Goal: Task Accomplishment & Management: Complete application form

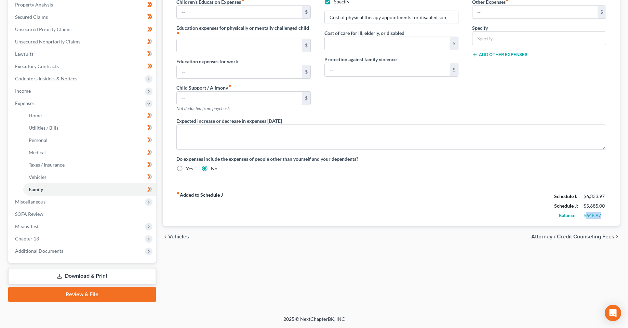
scroll to position [134, 0]
click at [359, 263] on div "Home Utilities / Bills Personal Medical Taxes / Insurance Vehicles Family Debto…" at bounding box center [391, 117] width 464 height 371
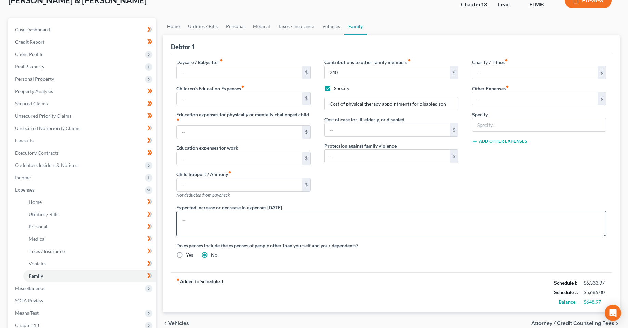
scroll to position [0, 0]
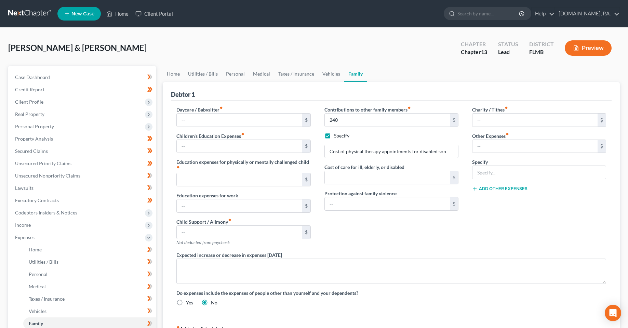
click at [388, 236] on div "Contributions to other family members fiber_manual_record 240 $ Specify Cost of…" at bounding box center [392, 178] width 148 height 145
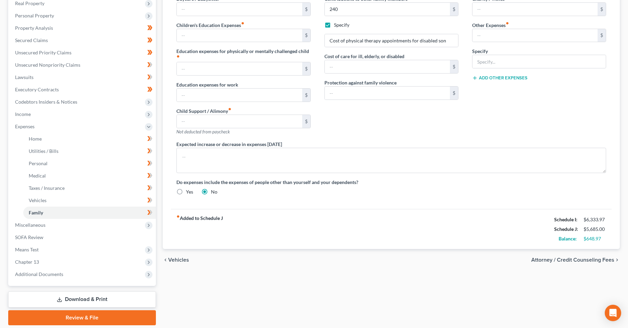
scroll to position [134, 0]
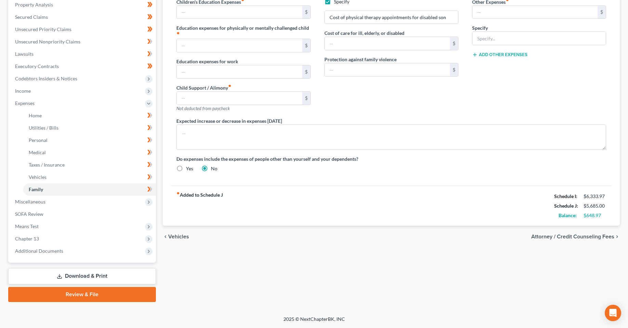
click at [377, 249] on div "Home Utilities / Bills Personal Medical Taxes / Insurance Vehicles Family Debto…" at bounding box center [391, 117] width 464 height 371
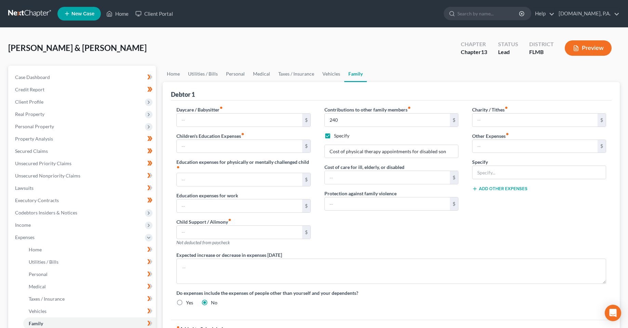
drag, startPoint x: 130, startPoint y: 30, endPoint x: 4, endPoint y: 58, distance: 129.2
click at [130, 30] on div "[PERSON_NAME] & [PERSON_NAME] Upgraded Chapter Chapter 13 Status Lead District …" at bounding box center [314, 239] width 628 height 422
click at [249, 43] on div "[PERSON_NAME] & [PERSON_NAME] Upgraded Chapter Chapter 13 Status Lead District …" at bounding box center [314, 51] width 612 height 30
click at [120, 20] on link "Home" at bounding box center [117, 14] width 29 height 12
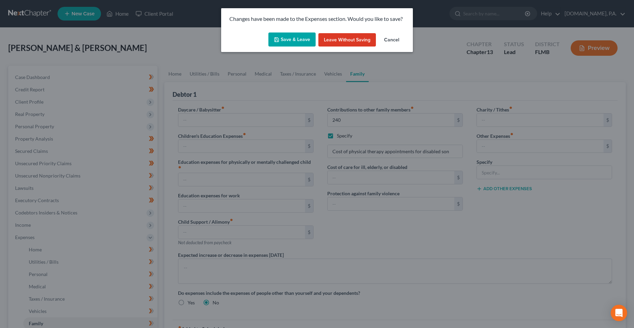
click at [288, 37] on button "Save & Leave" at bounding box center [291, 40] width 47 height 14
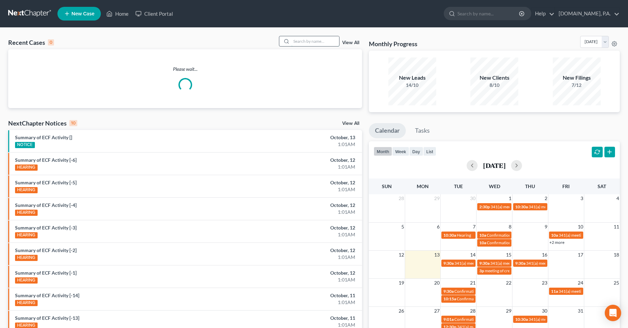
click at [314, 44] on input "search" at bounding box center [315, 41] width 48 height 10
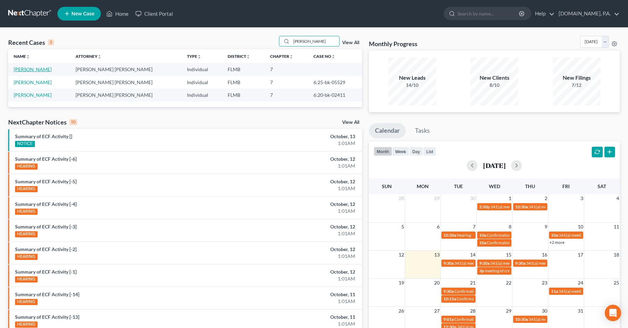
type input "[PERSON_NAME]"
click at [29, 68] on link "[PERSON_NAME]" at bounding box center [33, 69] width 38 height 6
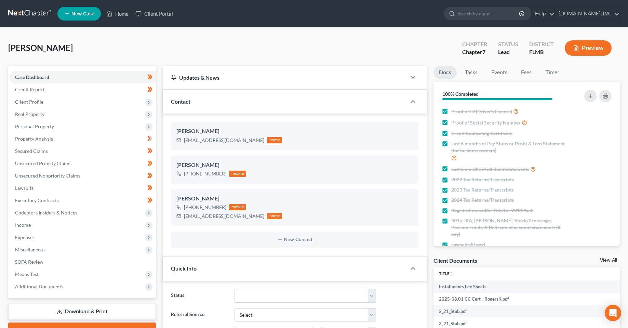
click at [345, 39] on div "[PERSON_NAME] Upgraded Chapter Chapter 7 Status Lead District FLMB Preview" at bounding box center [314, 51] width 612 height 30
click at [414, 103] on icon "button" at bounding box center [413, 102] width 8 height 8
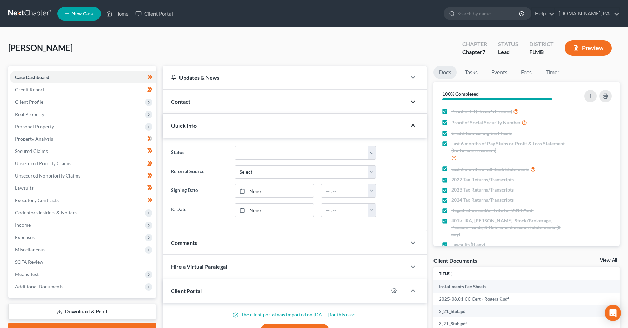
click at [417, 126] on icon "button" at bounding box center [413, 125] width 8 height 8
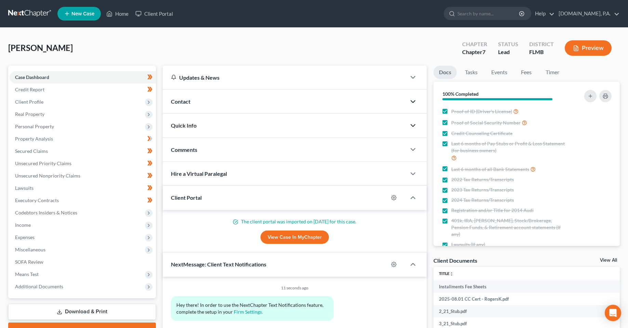
click at [412, 203] on div at bounding box center [416, 198] width 21 height 14
click at [412, 202] on icon "button" at bounding box center [413, 198] width 8 height 8
click at [416, 260] on icon "button" at bounding box center [413, 264] width 8 height 8
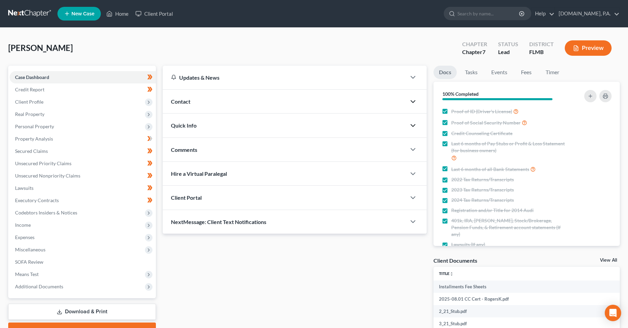
click at [281, 291] on div "Updates & News × District Notes Take a look at NextChapter's District Notes to …" at bounding box center [294, 240] width 271 height 349
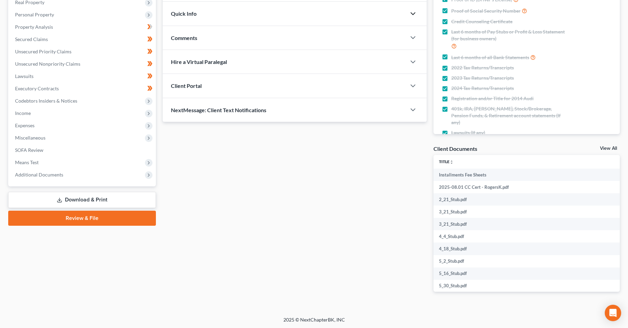
scroll to position [113, 0]
drag, startPoint x: 98, startPoint y: 223, endPoint x: 423, endPoint y: 288, distance: 331.9
click at [98, 223] on link "Review & File" at bounding box center [82, 217] width 148 height 15
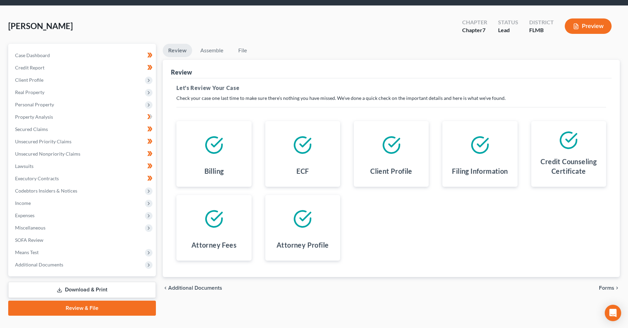
scroll to position [36, 0]
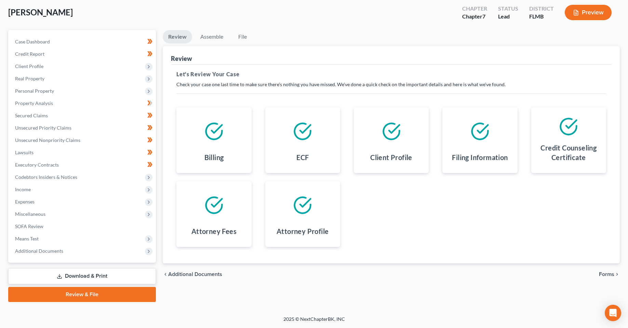
click at [601, 279] on div "chevron_left Additional Documents Forms chevron_right" at bounding box center [391, 274] width 457 height 22
click at [606, 276] on span "Forms" at bounding box center [606, 274] width 15 height 5
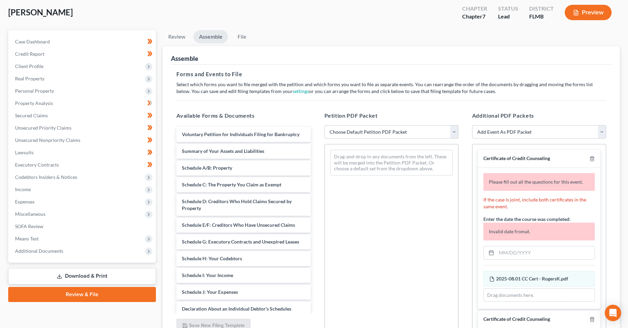
drag, startPoint x: 374, startPoint y: 133, endPoint x: 371, endPoint y: 138, distance: 5.7
click at [374, 133] on select "Choose Default Petition PDF Packet Complete Bankruptcy Petition (all forms and …" at bounding box center [392, 132] width 134 height 14
select select "1"
click at [325, 125] on select "Choose Default Petition PDF Packet Complete Bankruptcy Petition (all forms and …" at bounding box center [392, 132] width 134 height 14
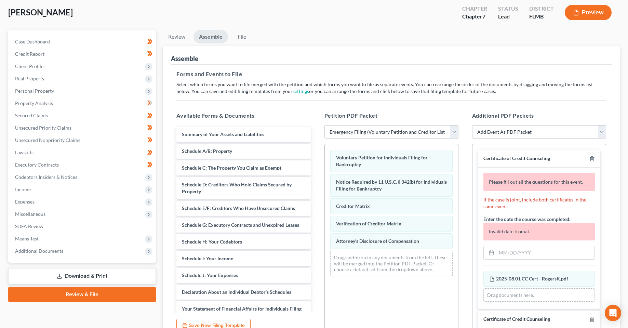
click at [397, 320] on div "Voluntary Petition for Individuals Filing for Bankruptcy Notice Required by 11 …" at bounding box center [392, 238] width 134 height 188
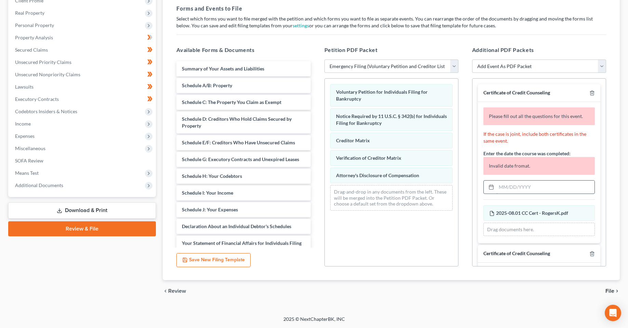
click at [506, 190] on input "text" at bounding box center [546, 187] width 98 height 13
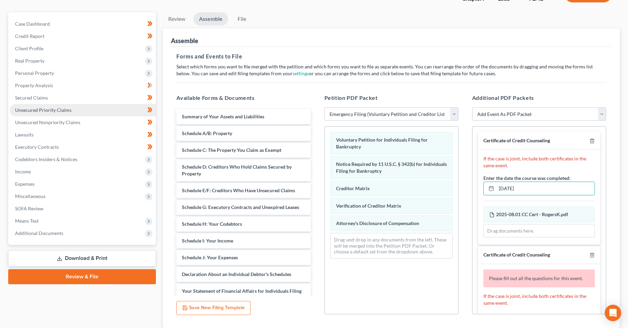
scroll to position [0, 0]
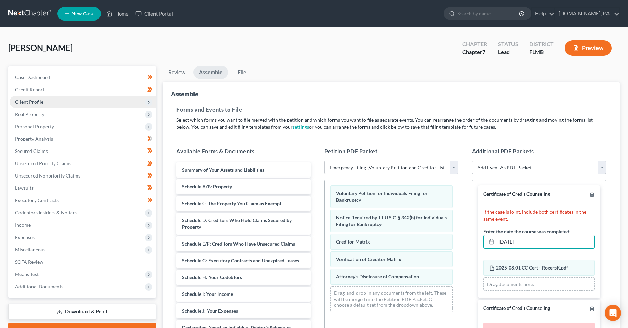
type input "[DATE]"
click at [40, 100] on span "Client Profile" at bounding box center [29, 102] width 28 height 6
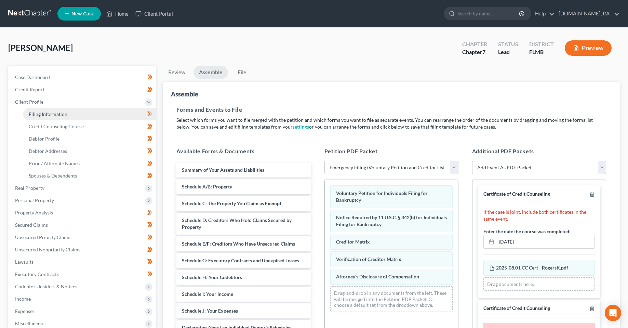
click at [41, 117] on link "Filing Information" at bounding box center [89, 114] width 133 height 12
select select "1"
select select "0"
select select "15"
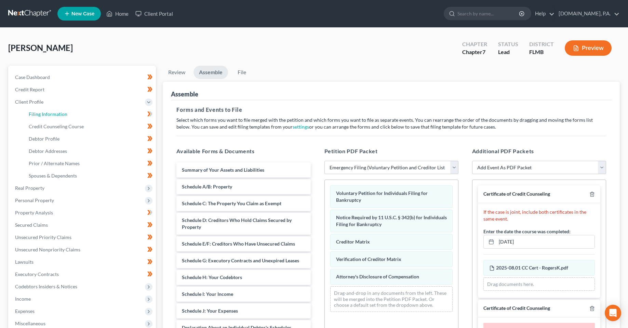
select select "0"
select select "9"
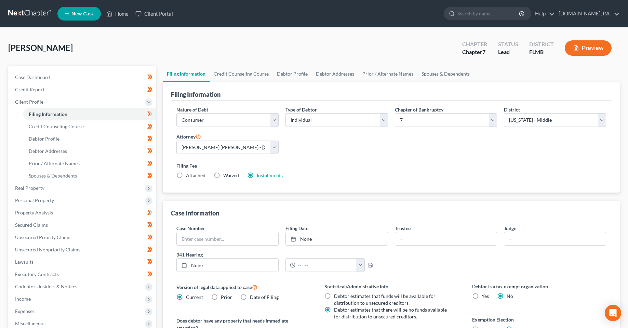
drag, startPoint x: 441, startPoint y: 156, endPoint x: 404, endPoint y: 131, distance: 44.8
click at [439, 156] on div "Nature of Debt Select Business Consumer Other Nature of Business Select Clearin…" at bounding box center [391, 145] width 437 height 79
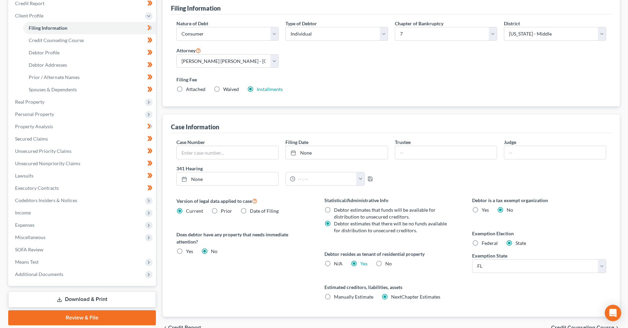
scroll to position [103, 0]
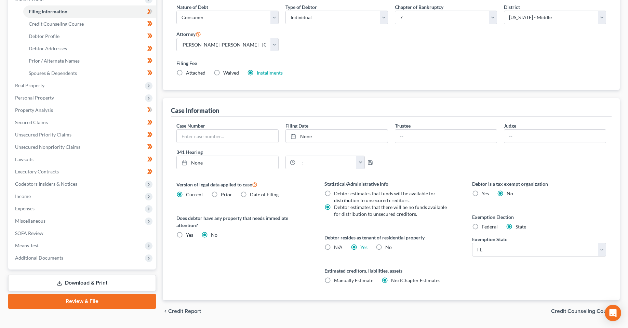
click at [231, 258] on div "Version of legal data applied to case Current Prior Date of Filing Legal data v…" at bounding box center [244, 240] width 148 height 120
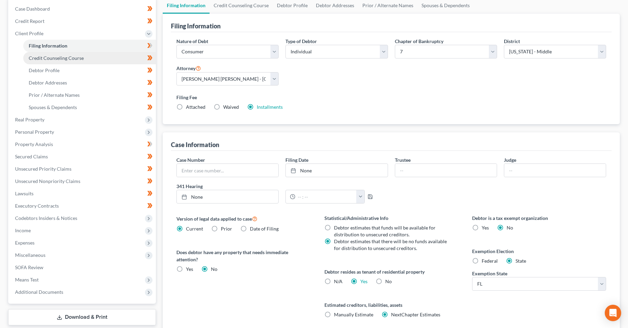
click at [48, 57] on span "Credit Counseling Course" at bounding box center [56, 58] width 55 height 6
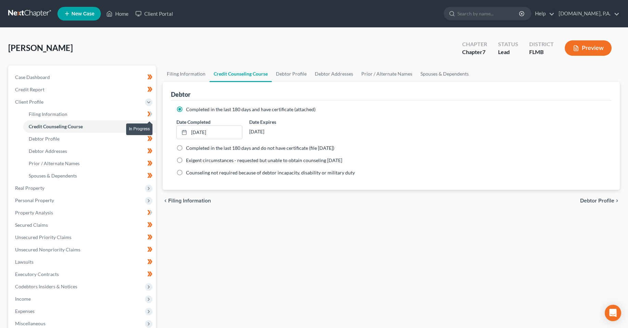
drag, startPoint x: 153, startPoint y: 115, endPoint x: 170, endPoint y: 158, distance: 47.0
click at [153, 115] on icon at bounding box center [149, 114] width 5 height 9
click at [114, 136] on link "Debtor Profile" at bounding box center [89, 139] width 133 height 12
select select "0"
select select "2"
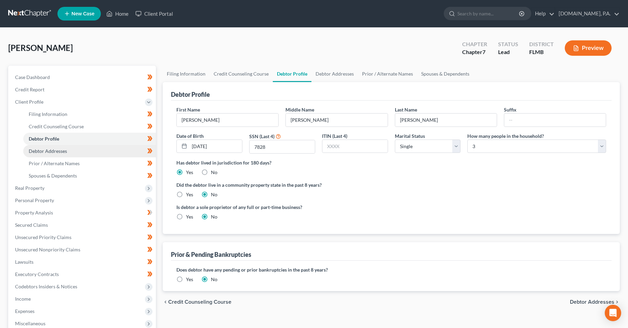
click at [115, 153] on link "Debtor Addresses" at bounding box center [89, 151] width 133 height 12
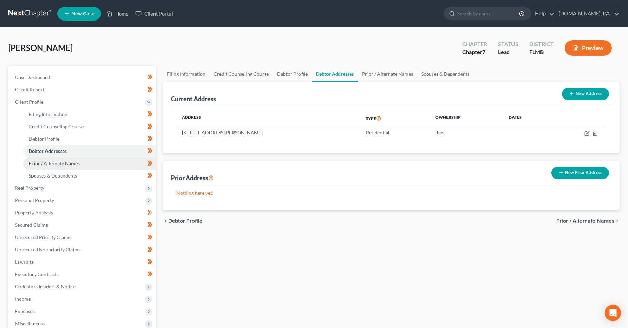
click at [89, 166] on link "Prior / Alternate Names" at bounding box center [89, 163] width 133 height 12
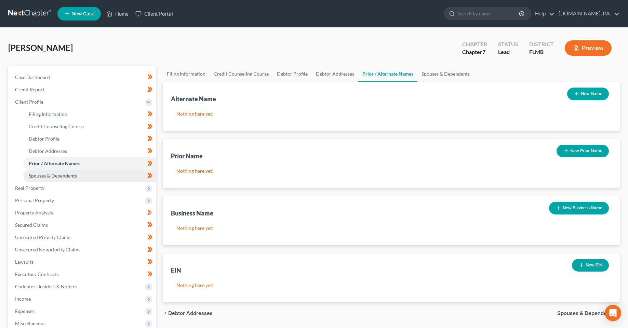
click at [87, 176] on link "Spouses & Dependents" at bounding box center [89, 176] width 133 height 12
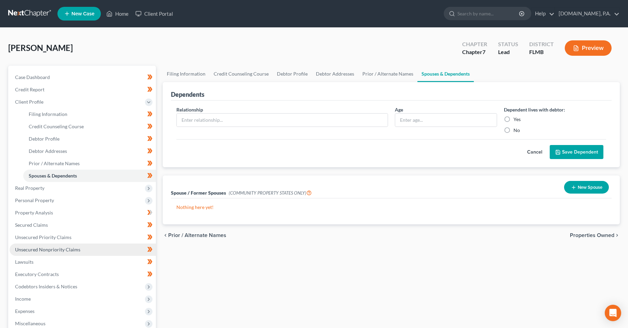
scroll to position [34, 0]
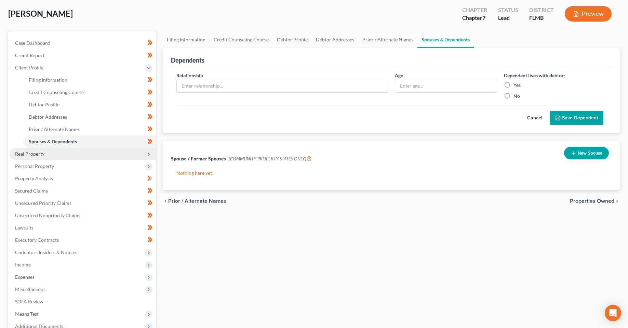
click at [51, 155] on span "Real Property" at bounding box center [83, 154] width 146 height 12
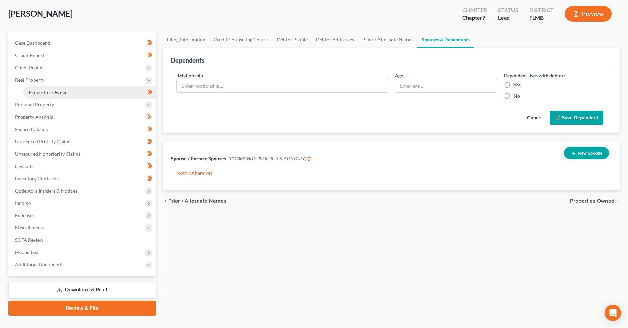
click at [50, 93] on span "Properties Owned" at bounding box center [48, 92] width 39 height 6
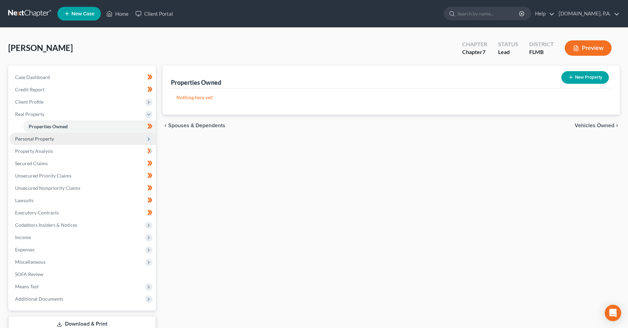
click at [58, 140] on span "Personal Property" at bounding box center [83, 139] width 146 height 12
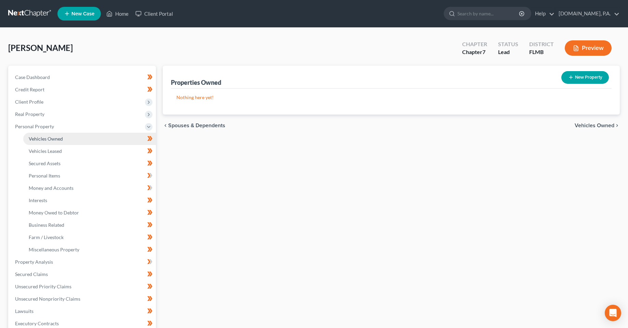
click at [55, 135] on link "Vehicles Owned" at bounding box center [89, 139] width 133 height 12
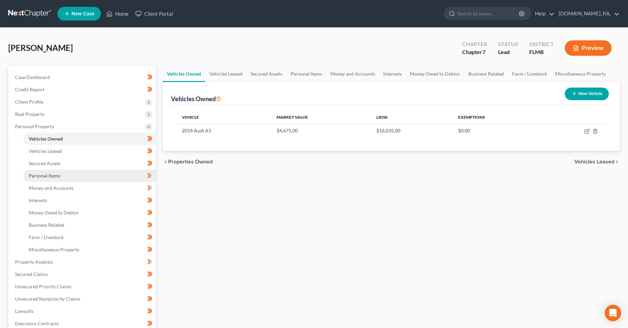
click at [53, 178] on span "Personal Items" at bounding box center [44, 176] width 31 height 6
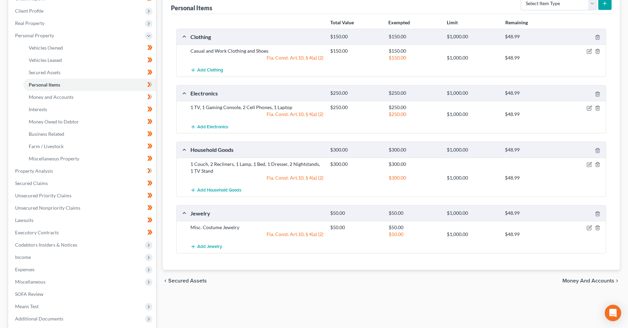
scroll to position [103, 0]
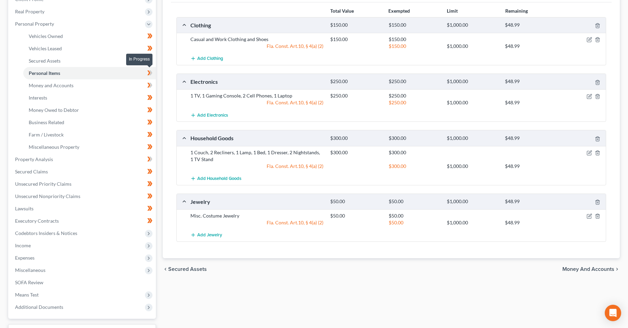
click at [152, 73] on icon at bounding box center [151, 72] width 3 height 5
click at [101, 86] on link "Money and Accounts" at bounding box center [89, 85] width 133 height 12
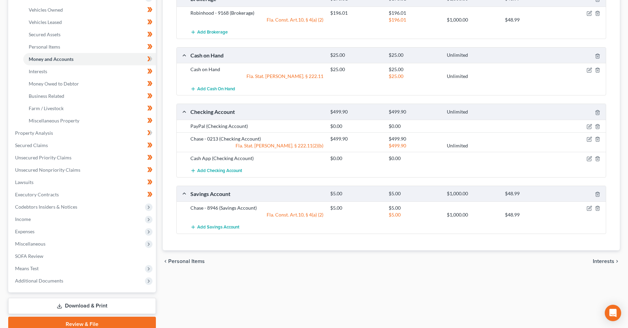
scroll to position [137, 0]
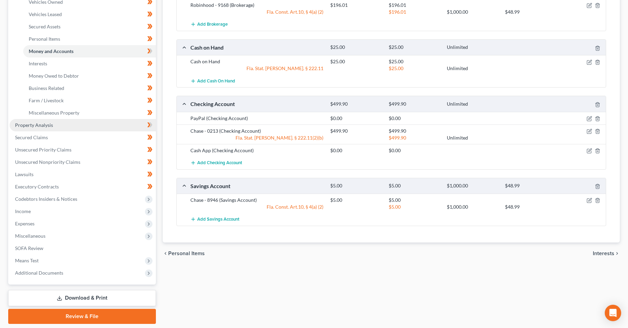
click at [26, 130] on link "Property Analysis" at bounding box center [83, 125] width 146 height 12
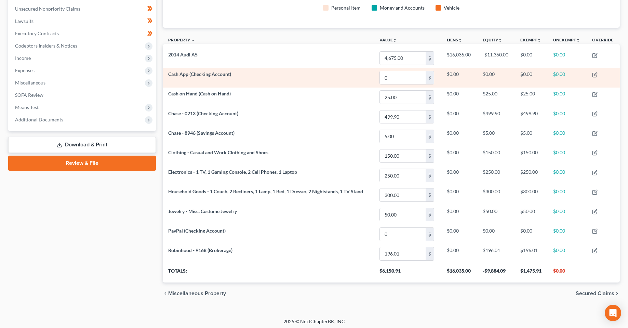
scroll to position [169, 0]
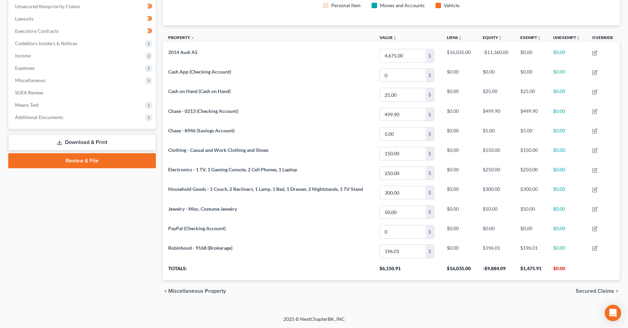
click at [87, 157] on link "Review & File" at bounding box center [82, 160] width 148 height 15
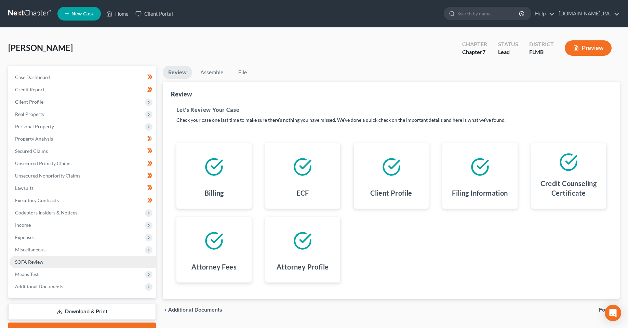
click at [36, 261] on span "SOFA Review" at bounding box center [29, 262] width 28 height 6
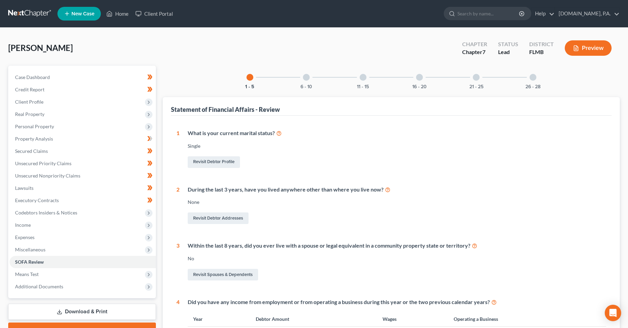
click at [306, 80] on div at bounding box center [306, 77] width 7 height 7
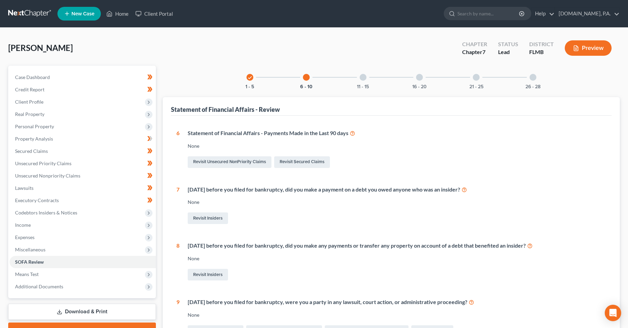
click at [365, 76] on div at bounding box center [363, 77] width 7 height 7
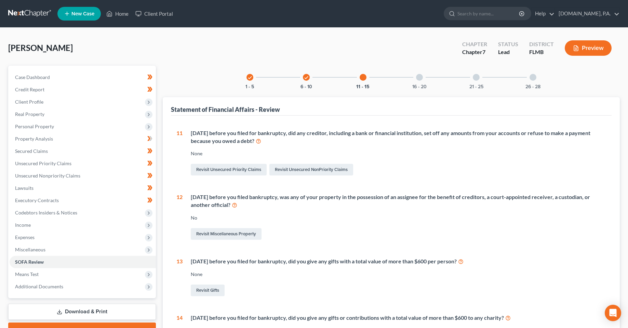
click at [417, 77] on div at bounding box center [419, 77] width 7 height 7
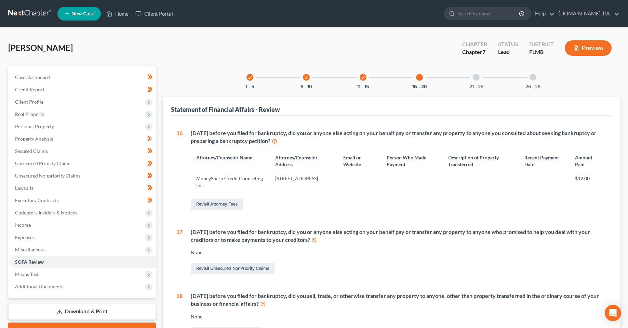
click at [481, 79] on div "21 - 25" at bounding box center [476, 77] width 23 height 23
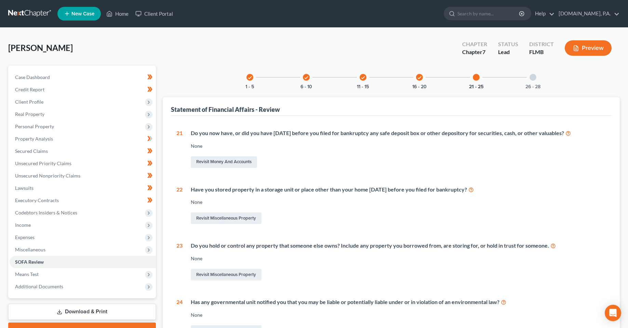
click at [539, 78] on div "26 - 28" at bounding box center [533, 77] width 23 height 23
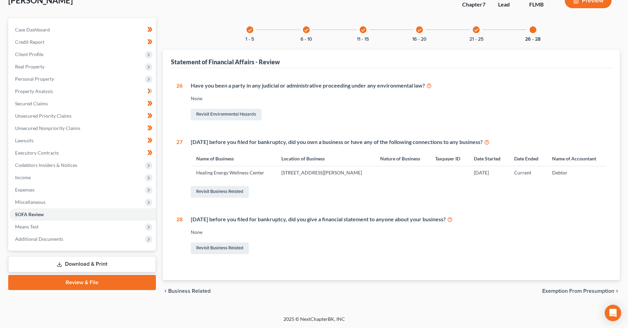
scroll to position [61, 0]
click at [570, 290] on span "Exemption from Presumption" at bounding box center [579, 290] width 72 height 5
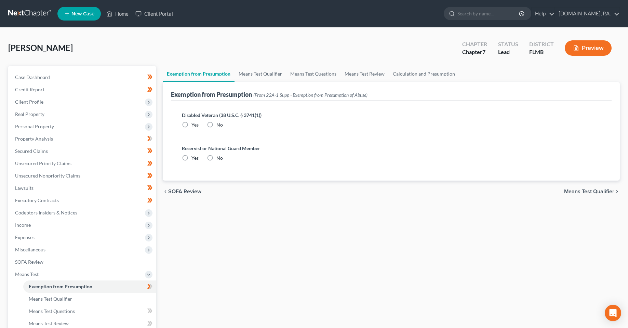
click at [217, 123] on label "No" at bounding box center [220, 124] width 7 height 7
click at [219, 123] on input "No" at bounding box center [221, 123] width 4 height 4
radio input "true"
click at [217, 160] on label "No" at bounding box center [220, 158] width 7 height 7
click at [219, 159] on input "No" at bounding box center [221, 157] width 4 height 4
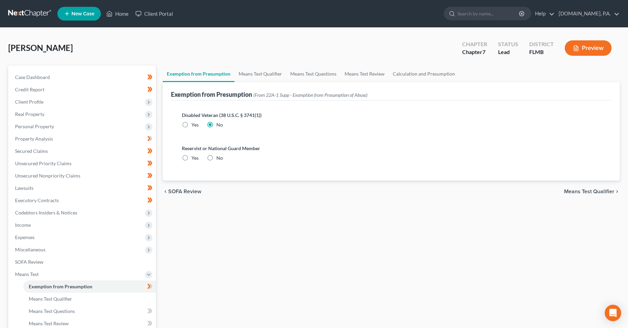
radio input "true"
click at [586, 189] on span "Means Test Qualifier" at bounding box center [590, 191] width 50 height 5
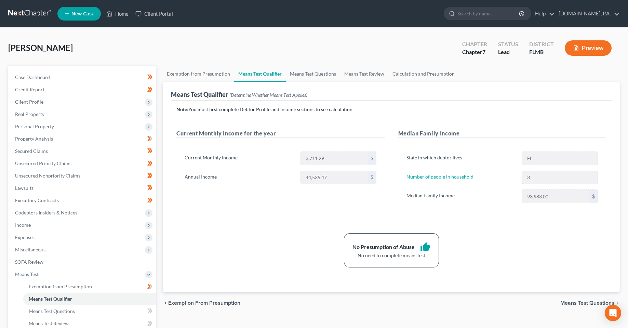
click at [504, 279] on div "Note: You must first complete Debtor Profile and Income sections to see calcula…" at bounding box center [391, 197] width 441 height 192
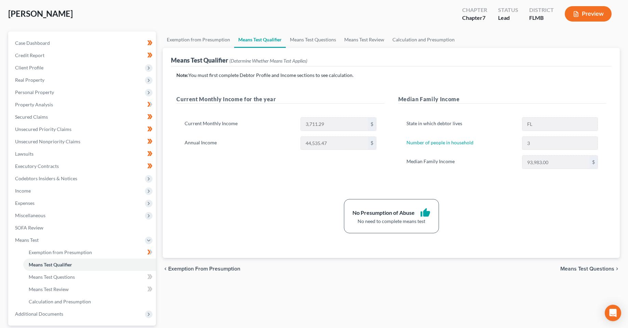
drag, startPoint x: 572, startPoint y: 270, endPoint x: 382, endPoint y: 292, distance: 191.2
click at [410, 291] on div "Exemption from Presumption Means Test Qualifier Means Test Questions Means Test…" at bounding box center [391, 198] width 464 height 334
click at [397, 288] on div "Exemption from Presumption Means Test Qualifier Means Test Questions Means Test…" at bounding box center [391, 198] width 464 height 334
drag, startPoint x: 386, startPoint y: 301, endPoint x: 324, endPoint y: 268, distance: 70.4
click at [385, 301] on div "Exemption from Presumption Means Test Qualifier Means Test Questions Means Test…" at bounding box center [391, 198] width 464 height 334
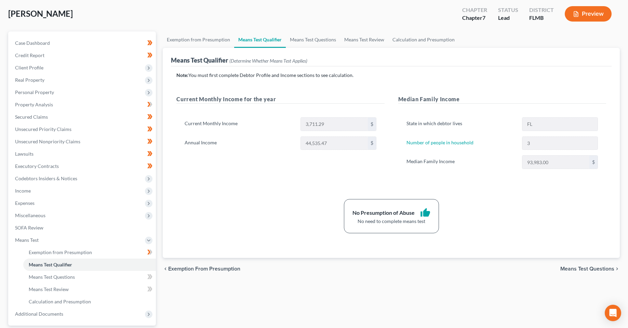
click at [281, 240] on div "Note: You must first complete Debtor Profile and Income sections to see calcula…" at bounding box center [391, 162] width 441 height 192
click at [575, 269] on span "Means Test Questions" at bounding box center [588, 268] width 54 height 5
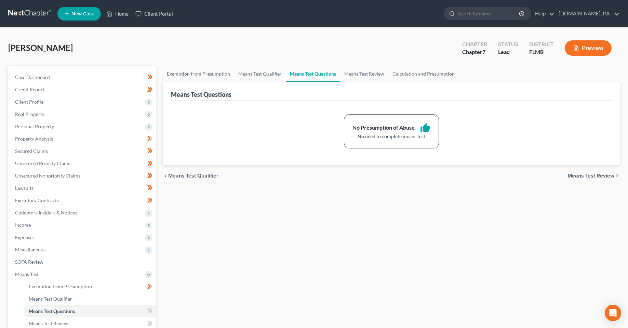
click at [591, 175] on span "Means Test Review" at bounding box center [591, 175] width 47 height 5
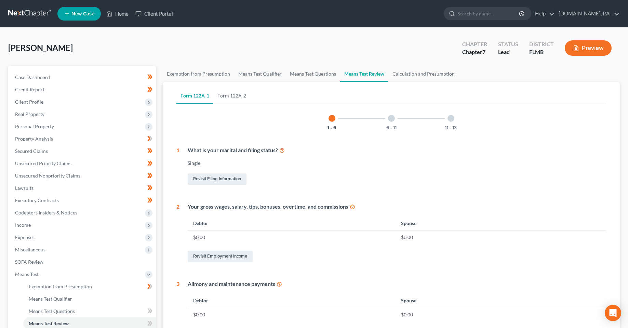
click at [393, 120] on div at bounding box center [391, 118] width 7 height 7
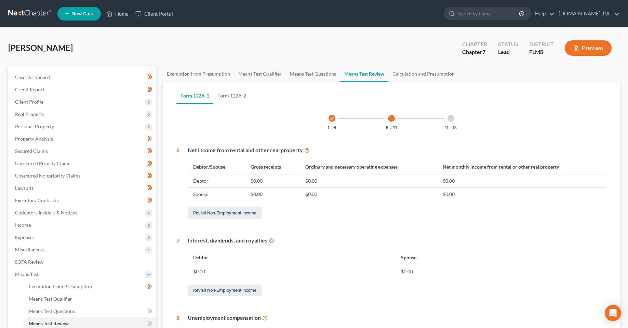
click at [455, 117] on div "11 - 13" at bounding box center [451, 118] width 23 height 23
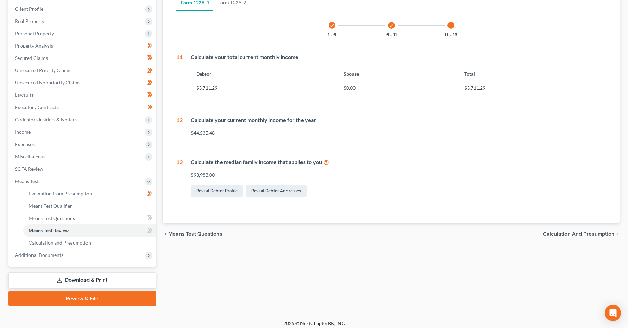
scroll to position [97, 0]
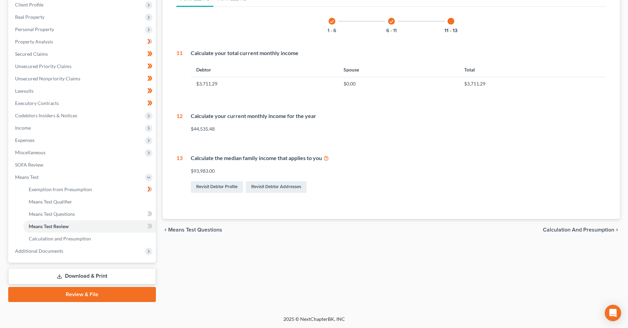
click at [578, 230] on span "Calculation and Presumption" at bounding box center [579, 229] width 72 height 5
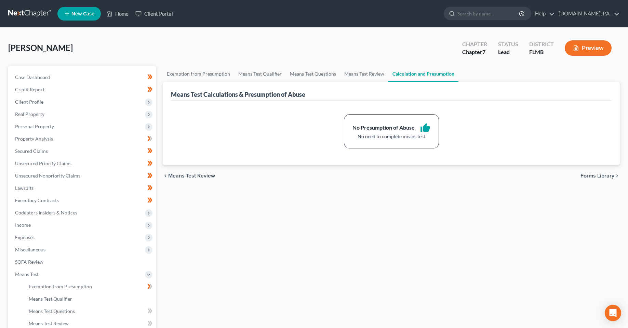
click at [591, 175] on span "Forms Library" at bounding box center [598, 175] width 34 height 5
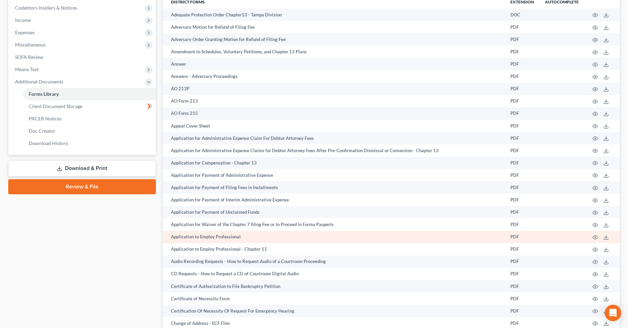
scroll to position [205, 0]
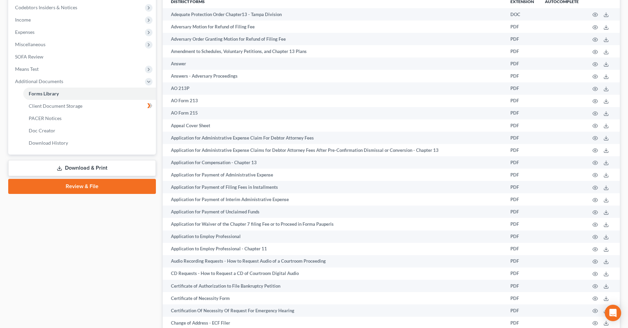
click at [105, 166] on link "Download & Print" at bounding box center [82, 168] width 148 height 16
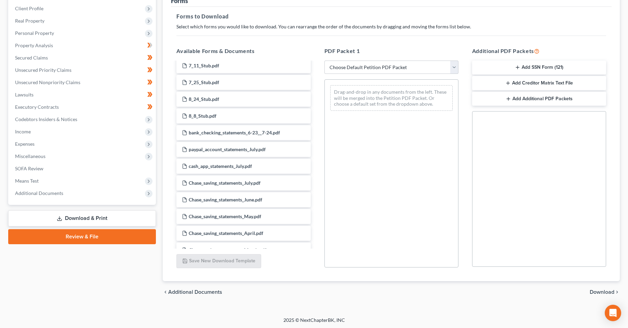
scroll to position [94, 0]
click at [126, 241] on link "Review & File" at bounding box center [82, 235] width 148 height 15
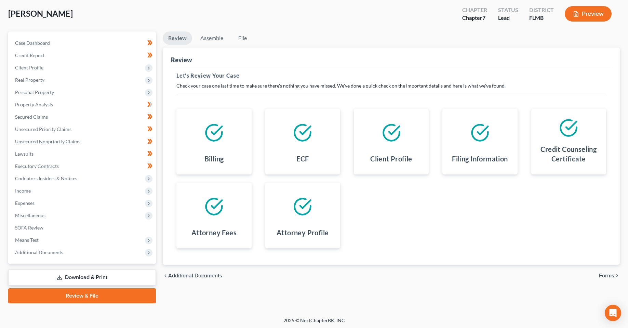
scroll to position [36, 0]
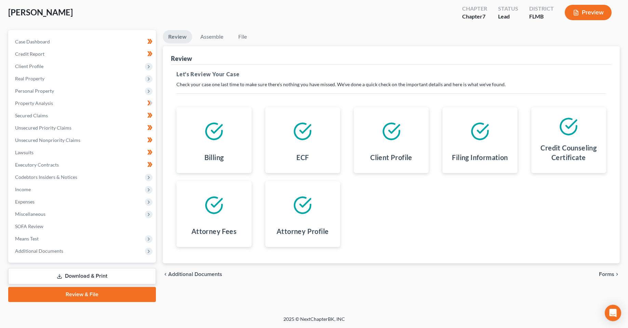
click at [607, 272] on span "Forms" at bounding box center [606, 274] width 15 height 5
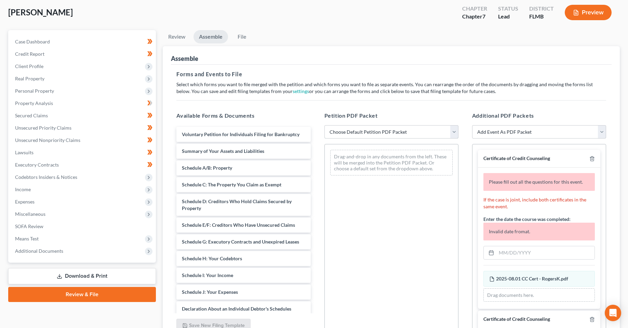
click at [384, 133] on select "Choose Default Petition PDF Packet Complete Bankruptcy Petition (all forms and …" at bounding box center [392, 132] width 134 height 14
select select "1"
click at [325, 125] on select "Choose Default Petition PDF Packet Complete Bankruptcy Petition (all forms and …" at bounding box center [392, 132] width 134 height 14
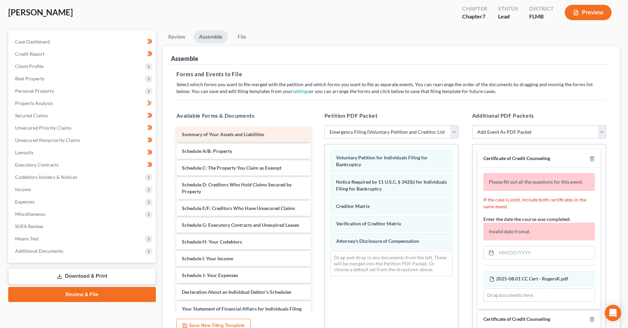
click at [207, 134] on span "Summary of Your Assets and Liabilities" at bounding box center [223, 134] width 82 height 6
click at [369, 89] on p "Select which forms you want to file merged with the petition and which forms yo…" at bounding box center [392, 88] width 430 height 14
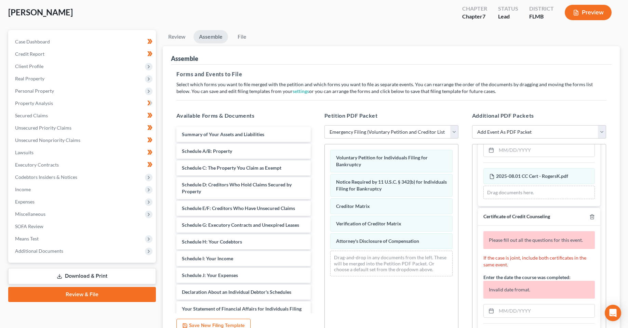
scroll to position [34, 0]
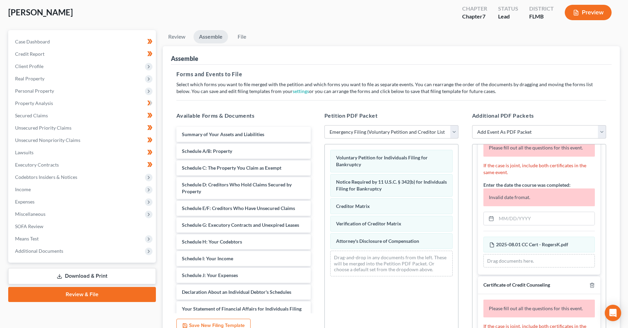
drag, startPoint x: 403, startPoint y: 308, endPoint x: 31, endPoint y: 264, distance: 374.8
click at [403, 308] on div "Voluntary Petition for Individuals Filing for Bankruptcy Notice Required by 11 …" at bounding box center [392, 238] width 134 height 188
drag, startPoint x: 40, startPoint y: 252, endPoint x: 60, endPoint y: 267, distance: 24.8
click at [40, 252] on span "Additional Documents" at bounding box center [39, 251] width 48 height 6
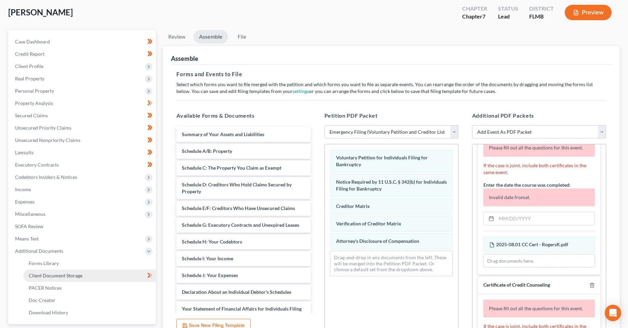
click at [56, 275] on span "Client Document Storage" at bounding box center [56, 276] width 54 height 6
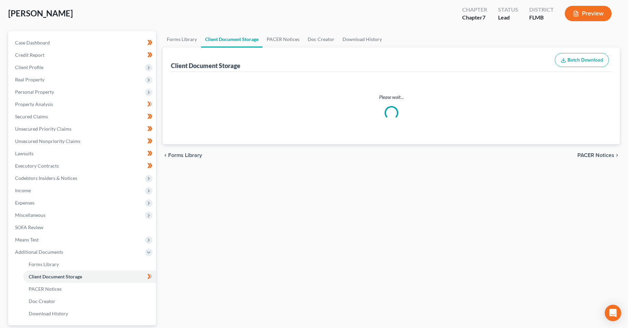
scroll to position [1, 0]
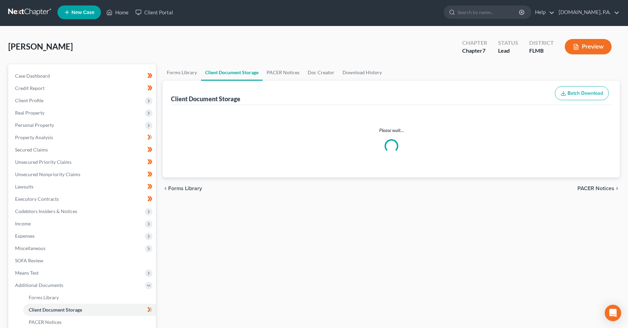
select select "9"
select select "4"
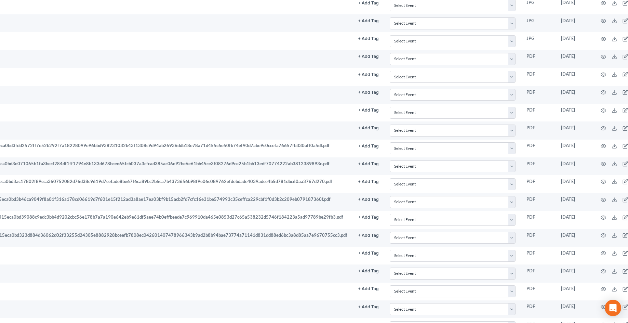
scroll to position [239, 276]
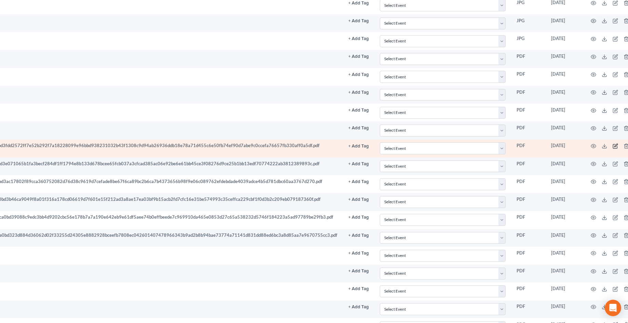
click at [613, 146] on icon "button" at bounding box center [615, 145] width 5 height 5
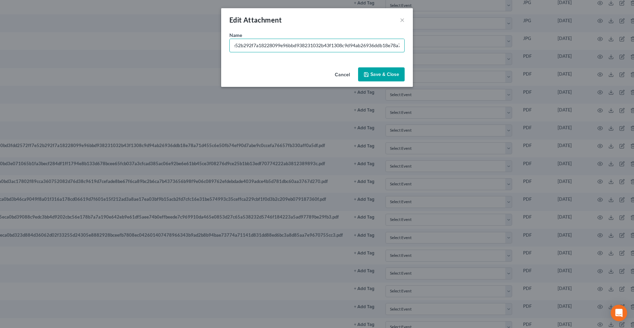
scroll to position [0, 276]
drag, startPoint x: 281, startPoint y: 47, endPoint x: 432, endPoint y: 47, distance: 151.2
click at [432, 47] on div "Edit Attachment × Name * Cash_App_June_2025_Account_Statement_015eca0bd3fdd2572…" at bounding box center [317, 164] width 634 height 328
type input "Cash_App_June_2025.pdf"
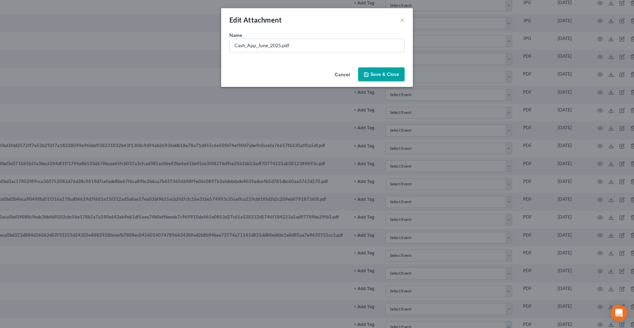
click at [392, 71] on button "Save & Close" at bounding box center [381, 74] width 47 height 14
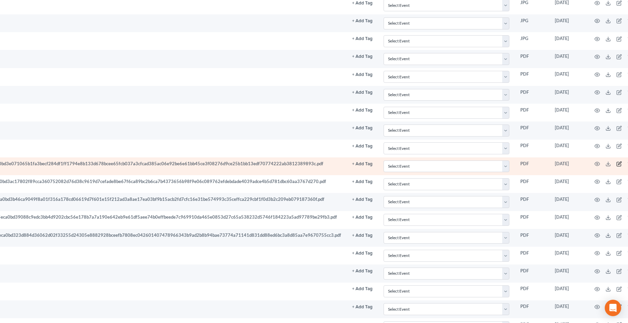
click at [617, 165] on icon "button" at bounding box center [619, 163] width 5 height 5
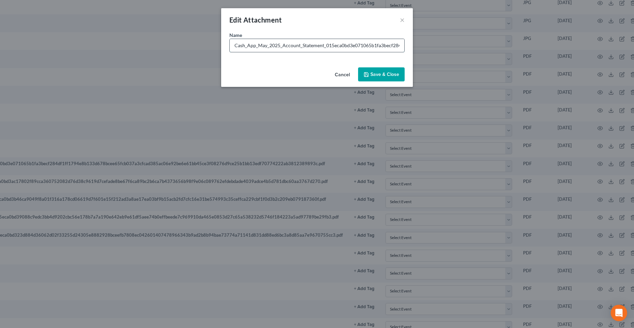
click at [392, 49] on input "Cash_App_May_2025_Account_Statement_015eca0bd3e071065b1fa3becf284df1ff1794e8b13…" at bounding box center [317, 45] width 174 height 13
click at [415, 49] on div "Edit Attachment × Name * Cash_App_May_2025_Account_Statement_015eca0bd3e071065b…" at bounding box center [317, 164] width 634 height 328
type input "Cash_App_May_2025_Account_Statement.pdf"
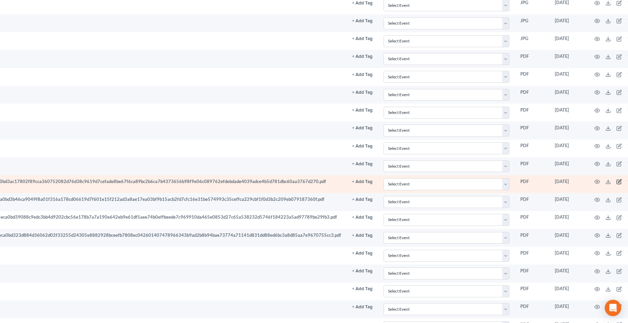
click at [617, 183] on icon "button" at bounding box center [619, 181] width 5 height 5
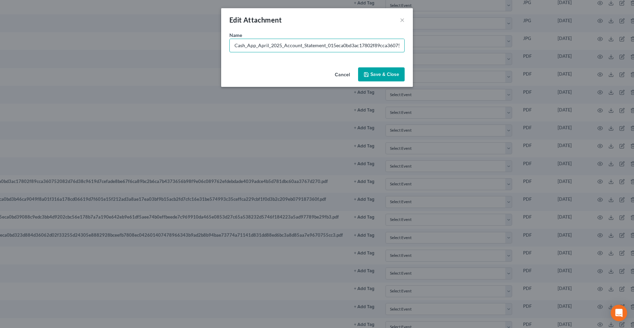
scroll to position [0, 281]
drag, startPoint x: 326, startPoint y: 46, endPoint x: 391, endPoint y: 48, distance: 64.7
click at [391, 48] on input "Cash_App_April_2025_Account_Statement_015eca0bd3ac17802f89cca360752082d76d38c96…" at bounding box center [317, 45] width 174 height 13
type input "Cash_App_April_2025_Account_Statement_.pdf"
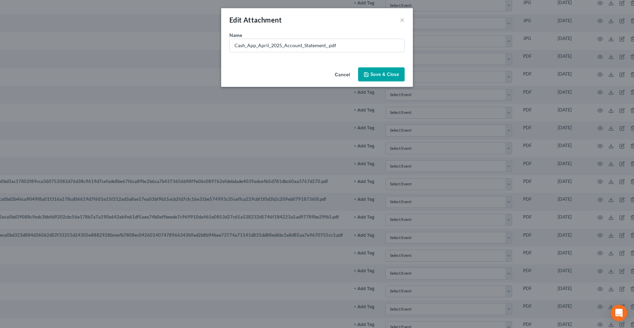
click at [384, 77] on span "Save & Close" at bounding box center [384, 75] width 29 height 6
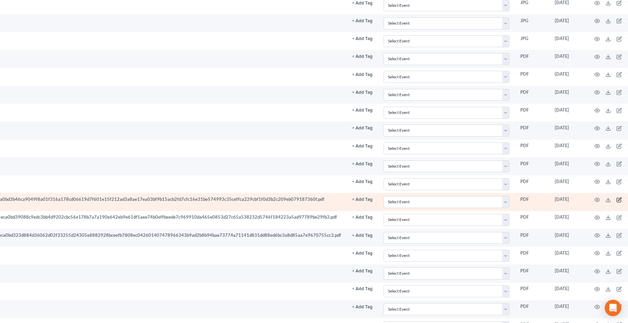
click at [617, 201] on icon "button" at bounding box center [619, 199] width 5 height 5
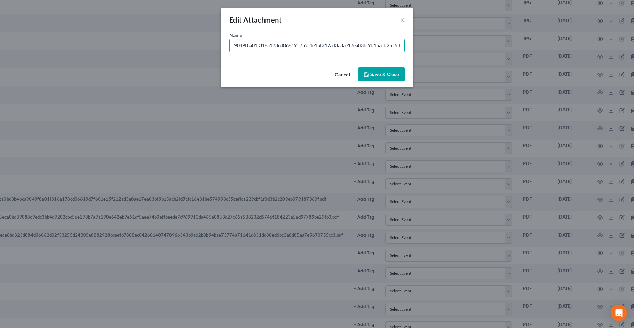
scroll to position [0, 277]
drag, startPoint x: 326, startPoint y: 47, endPoint x: 391, endPoint y: 51, distance: 65.2
click at [391, 51] on input "Cash_App_March_2025_Account_Statement_015eca0bd3b46ca9049f8a01f316a178cd06619d7…" at bounding box center [317, 45] width 174 height 13
type input "Cash_App_March_2025_Account_Statement.pdf"
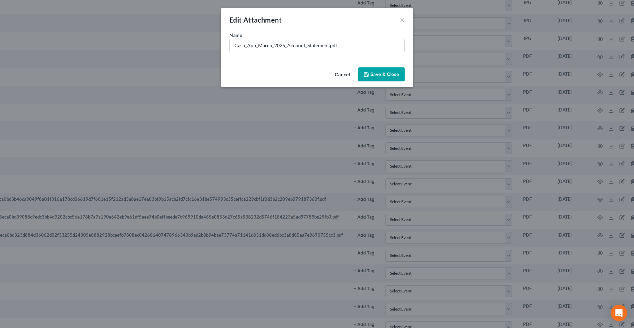
click at [375, 76] on span "Save & Close" at bounding box center [384, 75] width 29 height 6
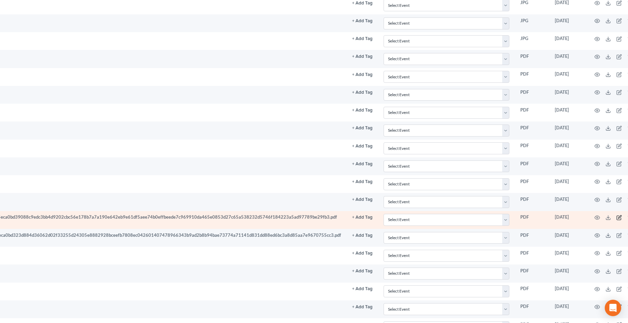
click at [617, 219] on icon "button" at bounding box center [619, 217] width 5 height 5
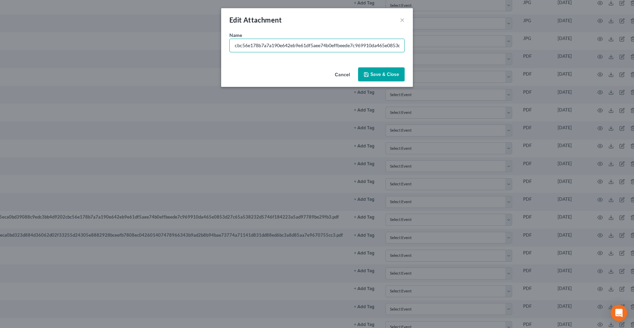
scroll to position [0, 292]
drag, startPoint x: 333, startPoint y: 47, endPoint x: 391, endPoint y: 51, distance: 58.0
click at [391, 51] on input "Cash_App_February_2025_Account_Statement_015eca0bd39088c9edc3bb4d9202cbc56e178b…" at bounding box center [317, 45] width 174 height 13
type input "Cash_App_February_2025_Account_Statement.pdf"
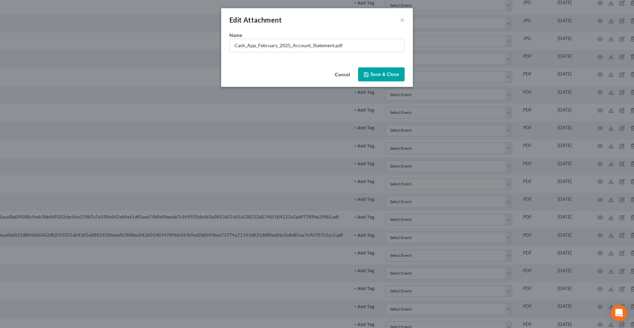
click at [386, 76] on span "Save & Close" at bounding box center [384, 75] width 29 height 6
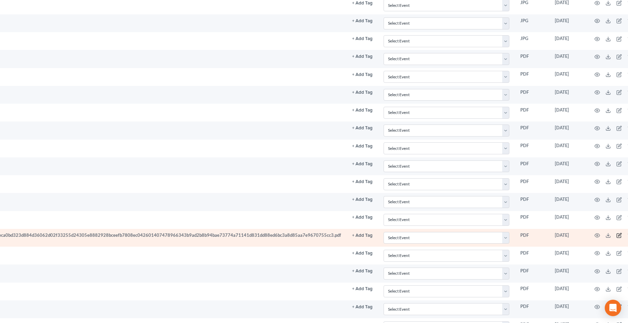
click at [619, 235] on icon "button" at bounding box center [620, 234] width 3 height 3
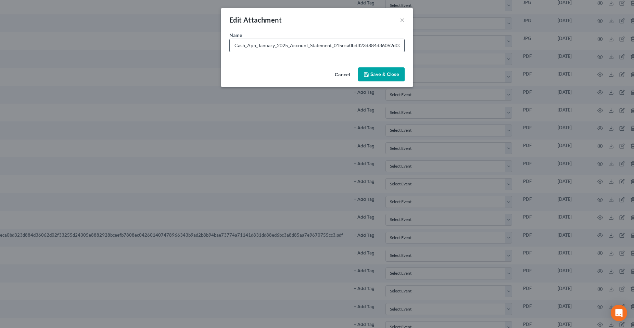
click at [332, 46] on input "Cash_App_January_2025_Account_Statement_015eca0bd323d884d36062d02f33255d24305e8…" at bounding box center [317, 45] width 174 height 13
drag, startPoint x: 434, startPoint y: 45, endPoint x: 426, endPoint y: 42, distance: 8.9
click at [415, 45] on div "Edit Attachment × Name * Cash_App_January_2025_Account_Statement_015eca0bd323d8…" at bounding box center [317, 164] width 634 height 328
click at [363, 46] on input "Cash_App_January_2025_Account_Statement_015eca0bd323d884d36062d02f33255d24305e8…" at bounding box center [317, 45] width 174 height 13
click at [332, 47] on input "Cash_App_January_2025_Account_Statement_015eca0bd323d884d36062d02f33255d24305e8…" at bounding box center [317, 45] width 174 height 13
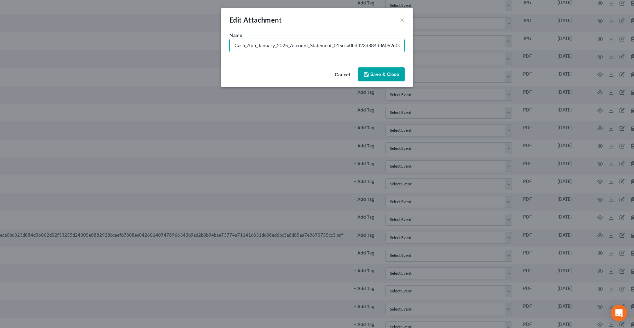
click at [332, 46] on input "Cash_App_January_2025_Account_Statement_015eca0bd323d884d36062d02f33255d24305e8…" at bounding box center [317, 45] width 174 height 13
click at [324, 46] on input "Cash_App_January_2025_Account_Statement_015eca0bd323d884d36062d02f33255d24305e8…" at bounding box center [317, 45] width 174 height 13
click at [408, 44] on div "Name * Cash_App_January_2025_Account_Statement_015eca0bd323d884d36062d02f33255d…" at bounding box center [317, 47] width 192 height 33
click at [349, 44] on input "Cash_App_January_2025_Account_Statement_015eca0bd323d884d36062d02f33255d24305e8…" at bounding box center [317, 45] width 174 height 13
click at [360, 44] on input "Cash_App_January_2025_Account_Statement_015eca0bd323d884d36062d02f33255d24305e8…" at bounding box center [317, 45] width 174 height 13
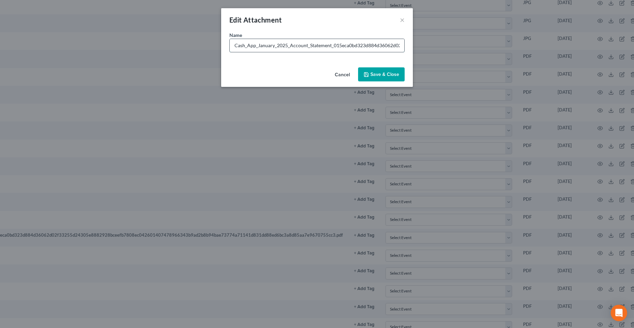
click at [355, 44] on input "Cash_App_January_2025_Account_Statement_015eca0bd323d884d36062d02f33255d24305e8…" at bounding box center [317, 45] width 174 height 13
click at [300, 48] on input "Cash_App_January_2025_Account_Statement_015eca0bd323d884d36062d02f33255d24305e8…" at bounding box center [317, 45] width 174 height 13
click at [327, 44] on input "Cash_App_January_2025_Account_Statement_015eca0bd323d884d36062d02f33255d24305e8…" at bounding box center [317, 45] width 174 height 13
click at [338, 45] on input "Cash_App_January_2025_Account_Statement_015eca0bd323d884d36062d02f33255d24305e8…" at bounding box center [317, 45] width 174 height 13
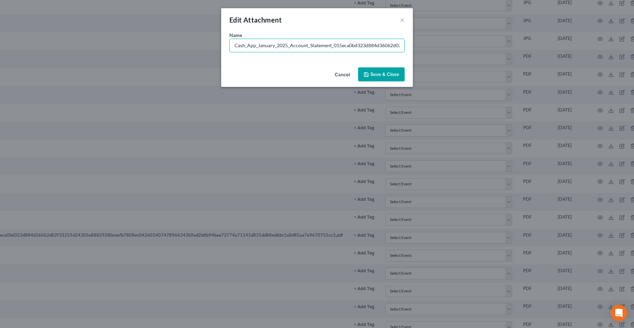
drag, startPoint x: 329, startPoint y: 46, endPoint x: 355, endPoint y: 29, distance: 30.9
click at [354, 48] on input "Cash_App_January_2025_Account_Statement_015eca0bd323d884d36062d02f33255d24305e8…" at bounding box center [317, 45] width 174 height 13
click at [334, 47] on input "Cash_App_January_2025_Account_Statement_015eca0bd323d884d36062d02f33255d24305e8…" at bounding box center [317, 45] width 174 height 13
click at [345, 46] on input "Cash_App_January_2025_Account_Statement_015eca0bd323d884d36062d02f33255d24305e8…" at bounding box center [317, 45] width 174 height 13
type input "Cash_App_January_2025_Account_Statement.pdf"
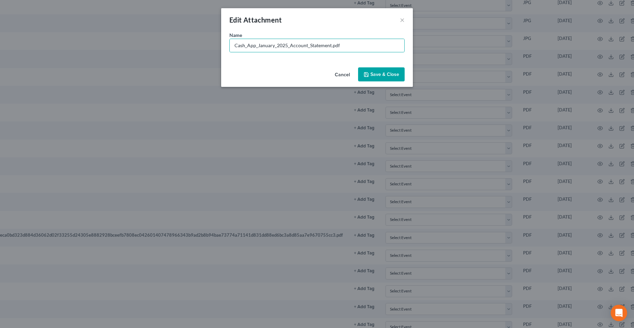
click at [375, 75] on span "Save & Close" at bounding box center [384, 75] width 29 height 6
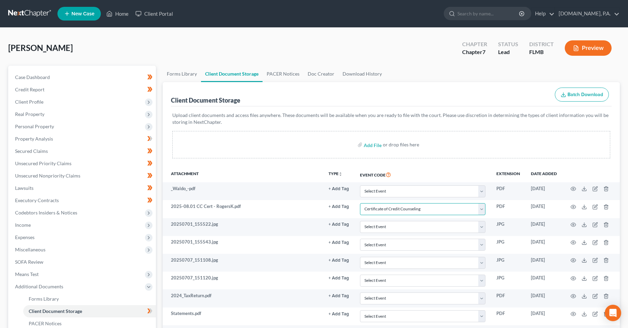
drag, startPoint x: 430, startPoint y: 211, endPoint x: 399, endPoint y: 38, distance: 176.2
click at [430, 211] on select "Select Event 20 Largest Unsecured Creditors Amended Chapter 13 Plan Amended Cre…" at bounding box center [423, 209] width 126 height 12
select select "0"
click at [360, 203] on select "Select Event 20 Largest Unsecured Creditors Amended Chapter 13 Plan Amended Cre…" at bounding box center [423, 209] width 126 height 12
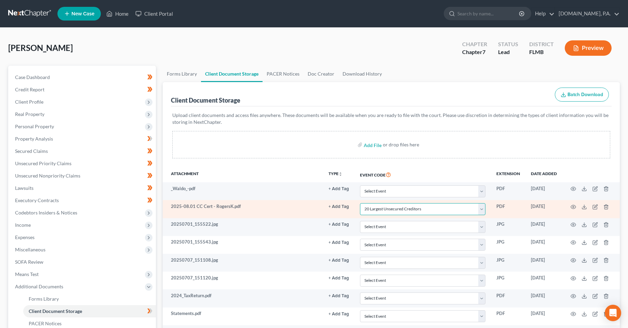
click at [412, 210] on select "Select Event 20 Largest Unsecured Creditors Amended Chapter 13 Plan Amended Cre…" at bounding box center [423, 209] width 126 height 12
click at [389, 212] on select "Select Event 20 Largest Unsecured Creditors Amended Chapter 13 Plan Amended Cre…" at bounding box center [423, 209] width 126 height 12
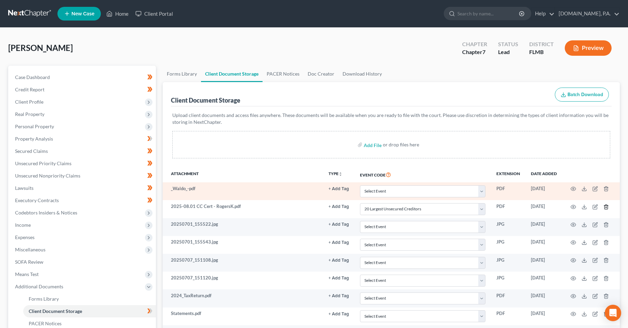
drag, startPoint x: 606, startPoint y: 208, endPoint x: 554, endPoint y: 197, distance: 53.1
click at [510, 201] on tr "2025-08.01 CC Cert - RogersK.pdf + Add Tag Select an option or create one Amend…" at bounding box center [391, 209] width 457 height 18
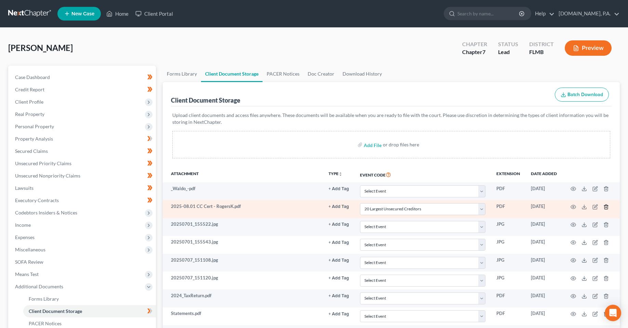
click at [607, 207] on icon "button" at bounding box center [606, 206] width 5 height 5
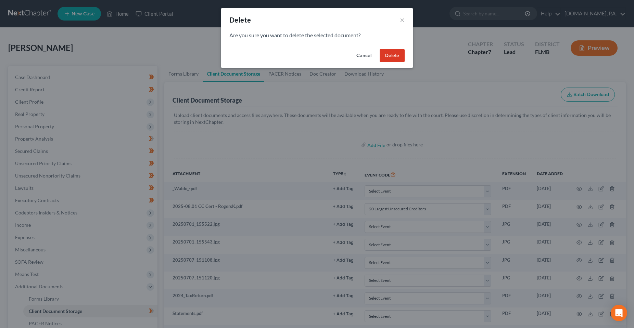
click at [397, 52] on button "Delete" at bounding box center [391, 56] width 25 height 14
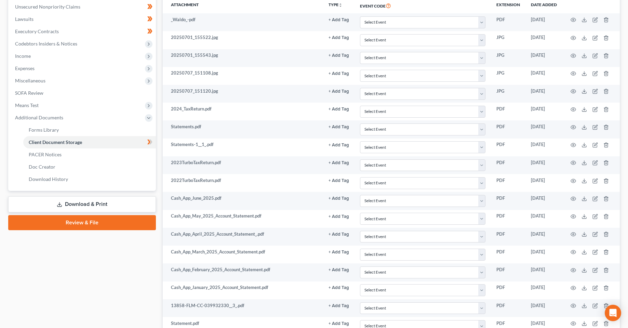
scroll to position [171, 0]
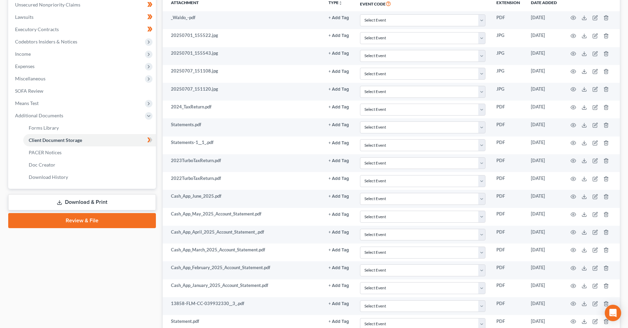
click at [66, 204] on link "Download & Print" at bounding box center [82, 202] width 148 height 16
click at [74, 228] on link "Review & File" at bounding box center [82, 220] width 148 height 15
click at [102, 146] on link "Client Document Storage" at bounding box center [89, 140] width 133 height 12
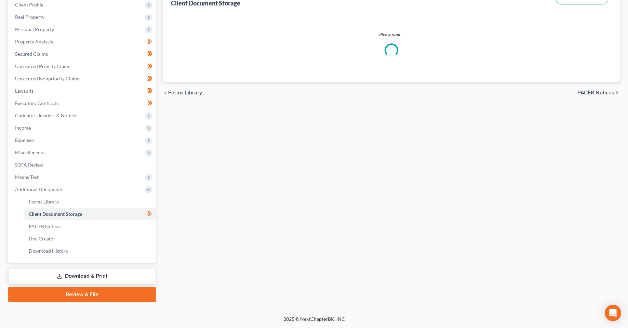
click at [387, 82] on div "Please wait..." at bounding box center [391, 45] width 441 height 73
select select "9"
select select "4"
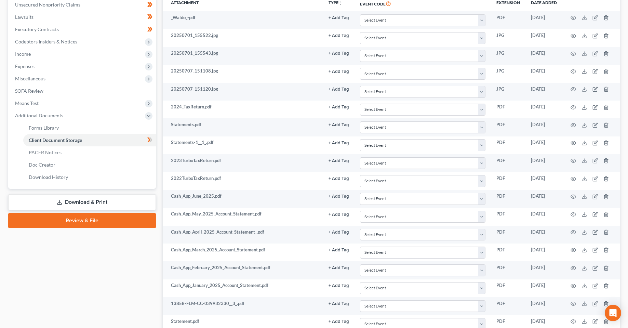
scroll to position [97, 0]
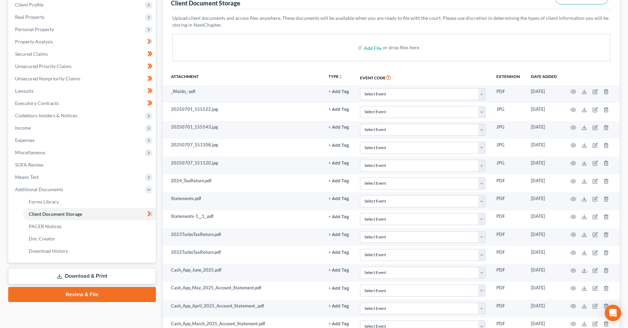
click at [81, 290] on link "Review & File" at bounding box center [82, 294] width 148 height 15
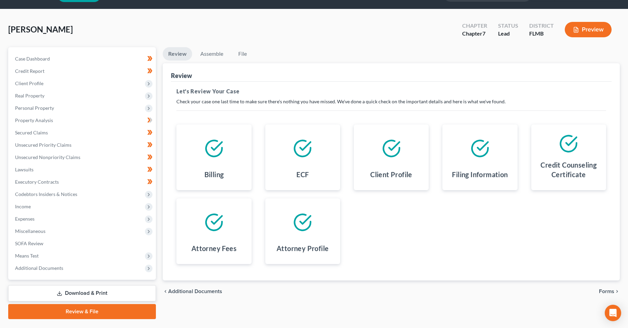
scroll to position [36, 0]
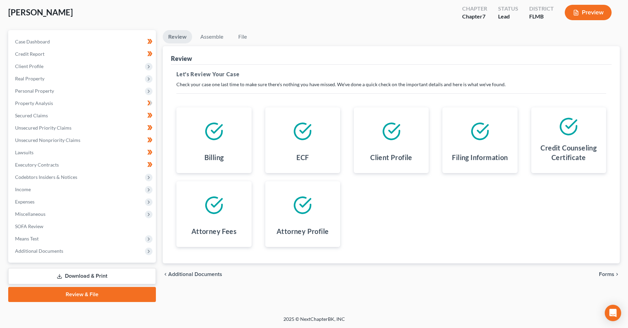
click at [606, 277] on span "Forms" at bounding box center [606, 274] width 15 height 5
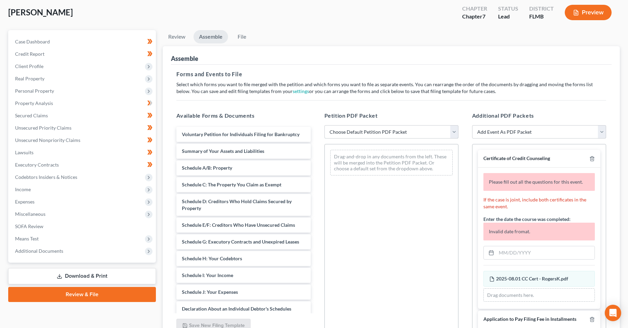
click at [428, 136] on select "Choose Default Petition PDF Packet Complete Bankruptcy Petition (all forms and …" at bounding box center [392, 132] width 134 height 14
select select "1"
click at [325, 125] on select "Choose Default Petition PDF Packet Complete Bankruptcy Petition (all forms and …" at bounding box center [392, 132] width 134 height 14
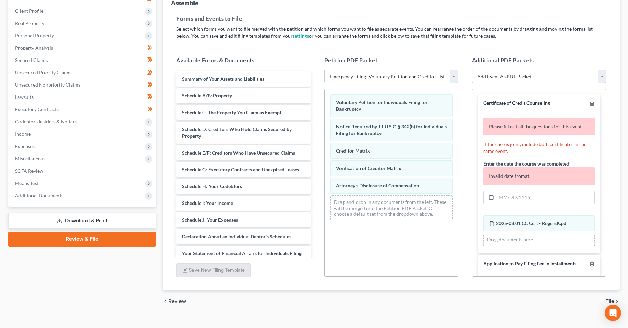
scroll to position [101, 0]
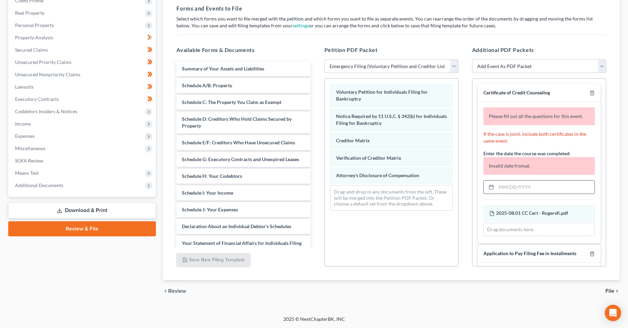
click at [514, 192] on input "text" at bounding box center [546, 187] width 98 height 13
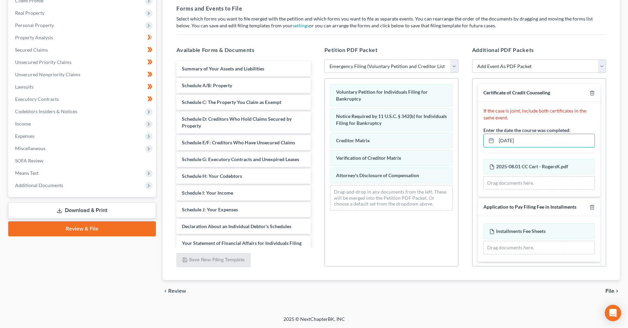
type input "[DATE]"
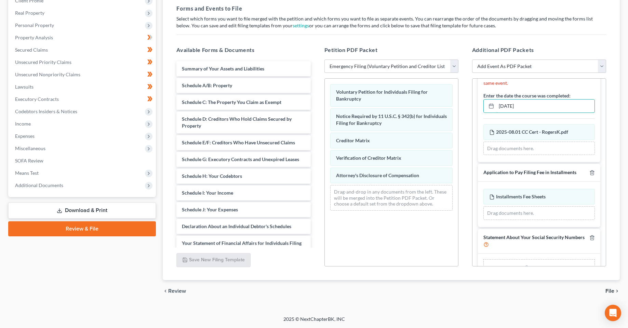
scroll to position [85, 0]
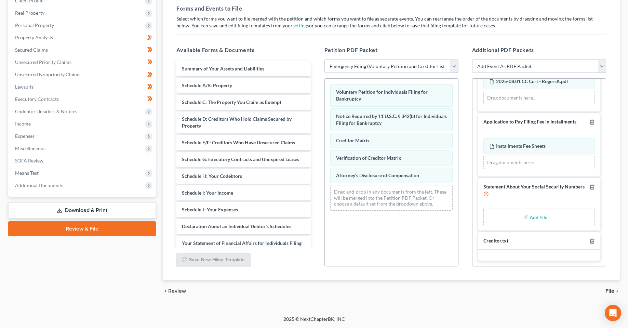
type input "C:\fakepath\Form 121 - RogersK.pdf"
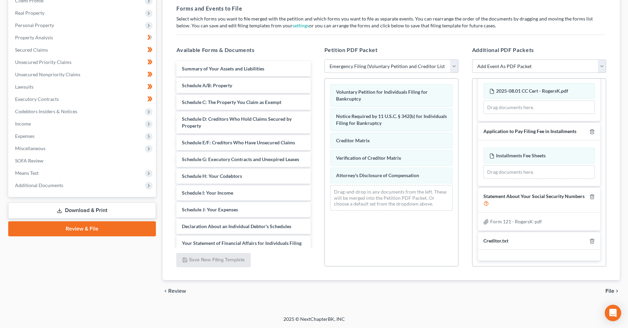
click at [609, 293] on span "File" at bounding box center [610, 290] width 9 height 5
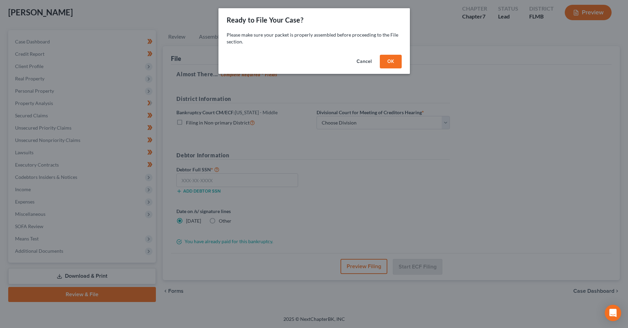
scroll to position [36, 0]
click at [386, 65] on button "OK" at bounding box center [393, 62] width 22 height 14
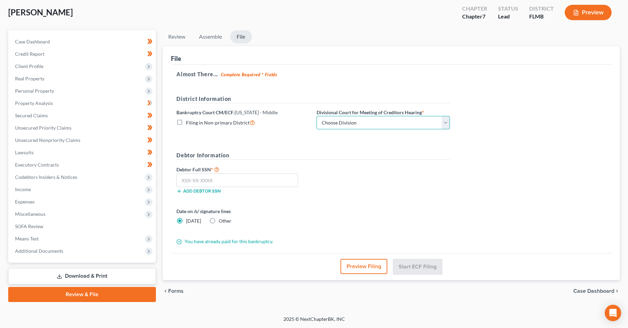
drag, startPoint x: 378, startPoint y: 121, endPoint x: 378, endPoint y: 129, distance: 7.2
click at [378, 121] on select "Choose Division [GEOGRAPHIC_DATA][PERSON_NAME] [GEOGRAPHIC_DATA] [GEOGRAPHIC_DA…" at bounding box center [383, 123] width 133 height 14
select select "2"
click at [317, 116] on select "Choose Division [GEOGRAPHIC_DATA][PERSON_NAME] [GEOGRAPHIC_DATA] [GEOGRAPHIC_DA…" at bounding box center [383, 123] width 133 height 14
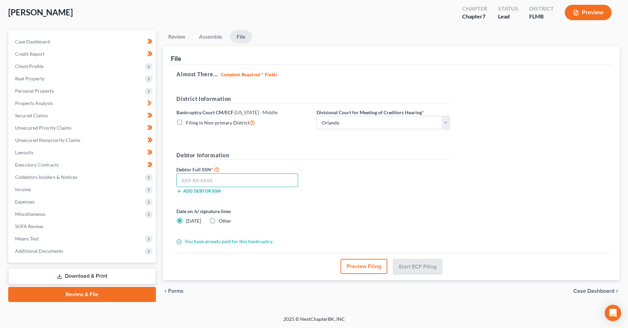
click at [229, 182] on input "text" at bounding box center [238, 180] width 122 height 14
click at [224, 181] on input "text" at bounding box center [238, 180] width 122 height 14
type input "043-86-7828"
click at [413, 206] on form "District Information Bankruptcy Court CM/ECF: [US_STATE] - Middle Filing in Non…" at bounding box center [314, 170] width 274 height 151
click at [418, 197] on div "Debtor Full SSN * 043-86-7828 Add debtor SSN" at bounding box center [313, 182] width 281 height 34
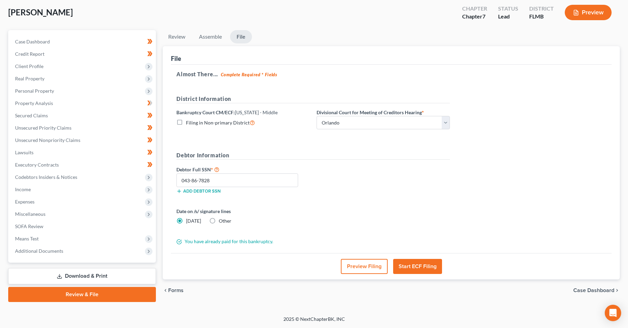
click at [429, 273] on button "Start ECF Filing" at bounding box center [417, 266] width 49 height 15
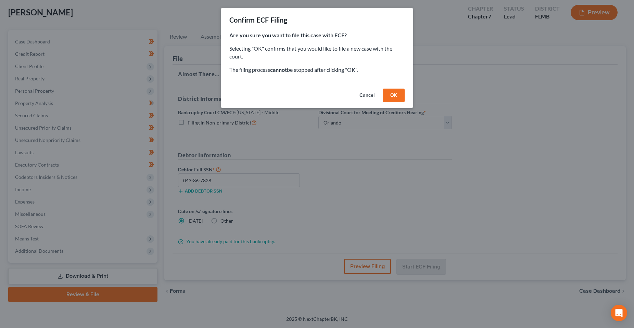
click at [396, 97] on button "OK" at bounding box center [393, 96] width 22 height 14
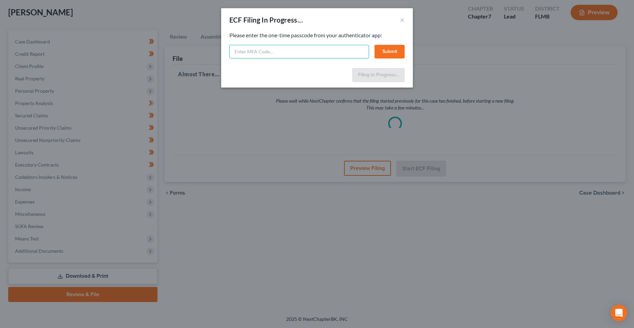
click at [284, 50] on input "text" at bounding box center [299, 52] width 140 height 14
type input "807290"
click at [384, 53] on button "Submit" at bounding box center [389, 52] width 30 height 14
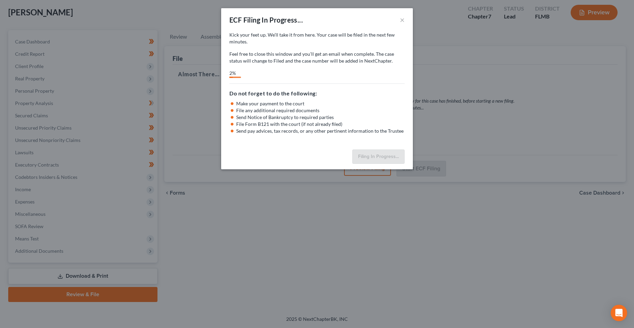
select select "2"
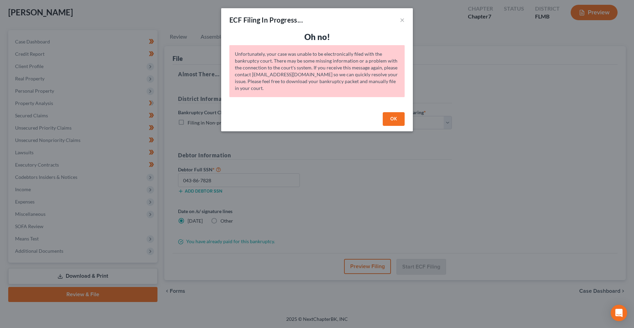
click at [388, 118] on button "OK" at bounding box center [393, 119] width 22 height 14
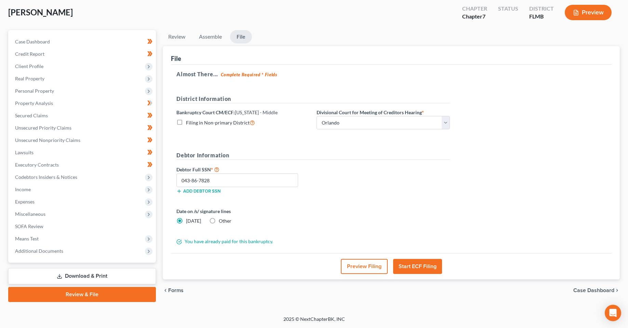
drag, startPoint x: 339, startPoint y: 175, endPoint x: 419, endPoint y: 269, distance: 123.8
click at [339, 175] on div "Debtor Full SSN * 043-86-7828 Add debtor SSN" at bounding box center [313, 182] width 281 height 34
drag, startPoint x: 413, startPoint y: 268, endPoint x: 216, endPoint y: 180, distance: 215.5
click at [235, 249] on div "File Almost There... Complete Required * Fields District Information Bankruptcy…" at bounding box center [391, 163] width 457 height 234
click at [136, 181] on div "Petition Navigation Case Dashboard Payments Invoices Payments Payments Credit R…" at bounding box center [314, 166] width 619 height 272
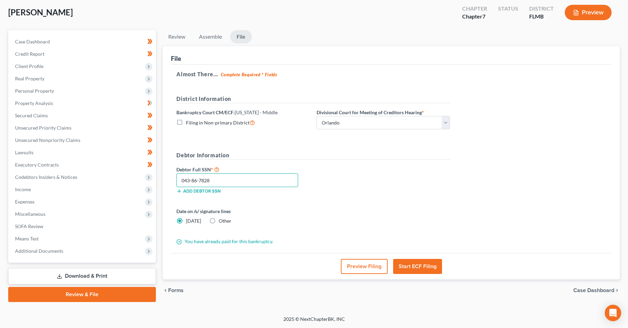
click at [216, 180] on input "043-86-7828" at bounding box center [238, 180] width 122 height 14
click at [424, 270] on button "Start ECF Filing" at bounding box center [417, 266] width 49 height 15
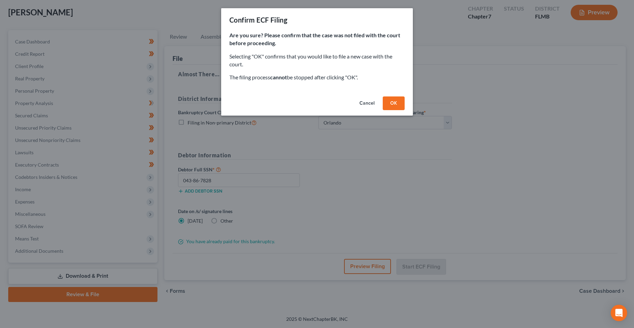
click at [399, 107] on button "OK" at bounding box center [393, 103] width 22 height 14
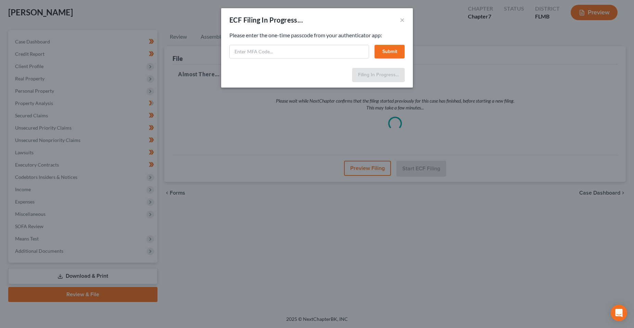
click at [261, 36] on p "Please enter the one-time passcode from your authenticator app:" at bounding box center [316, 35] width 175 height 8
click at [263, 49] on input "text" at bounding box center [299, 52] width 140 height 14
type input "398671"
click at [393, 54] on button "Submit" at bounding box center [389, 52] width 30 height 14
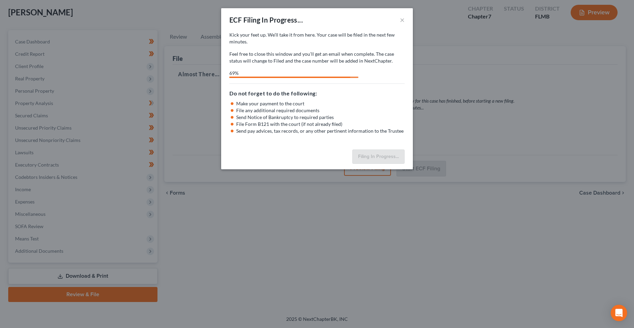
select select "2"
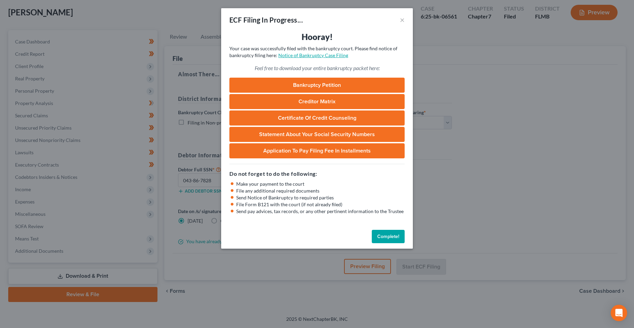
drag, startPoint x: 325, startPoint y: 53, endPoint x: 391, endPoint y: 1, distance: 84.3
click at [325, 53] on link "Notice of Bankruptcy Case Filing" at bounding box center [313, 55] width 70 height 6
click at [392, 238] on button "Complete!" at bounding box center [388, 237] width 33 height 14
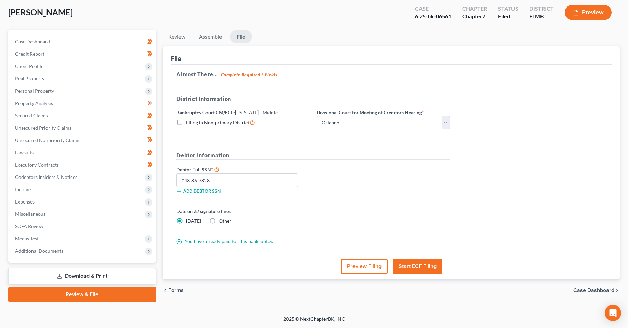
click at [386, 180] on div "Debtor Full SSN * 043-86-7828 Add debtor SSN" at bounding box center [313, 182] width 281 height 34
